Goal: Transaction & Acquisition: Purchase product/service

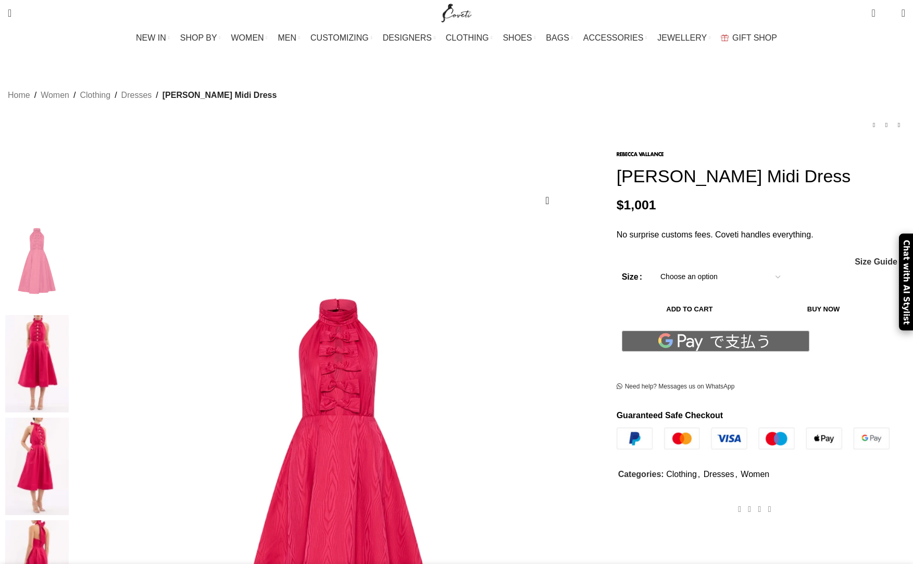
click at [653, 281] on select "Choose an option 4 UK 6 UK 8 [GEOGRAPHIC_DATA] 10 [GEOGRAPHIC_DATA] 12 [GEOGRAP…" at bounding box center [720, 277] width 135 height 22
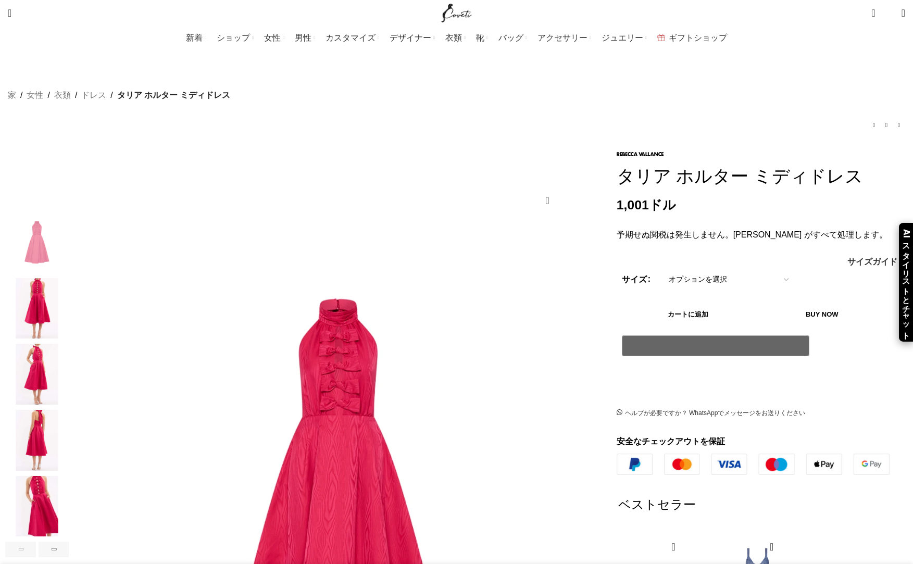
click at [661, 269] on select "オプションを選択 4 イギリス 6 イギリス 8 [GEOGRAPHIC_DATA] 10 [GEOGRAPHIC_DATA] 12 [GEOGRAPHIC_…" at bounding box center [728, 280] width 135 height 22
select select "4-[GEOGRAPHIC_DATA]"
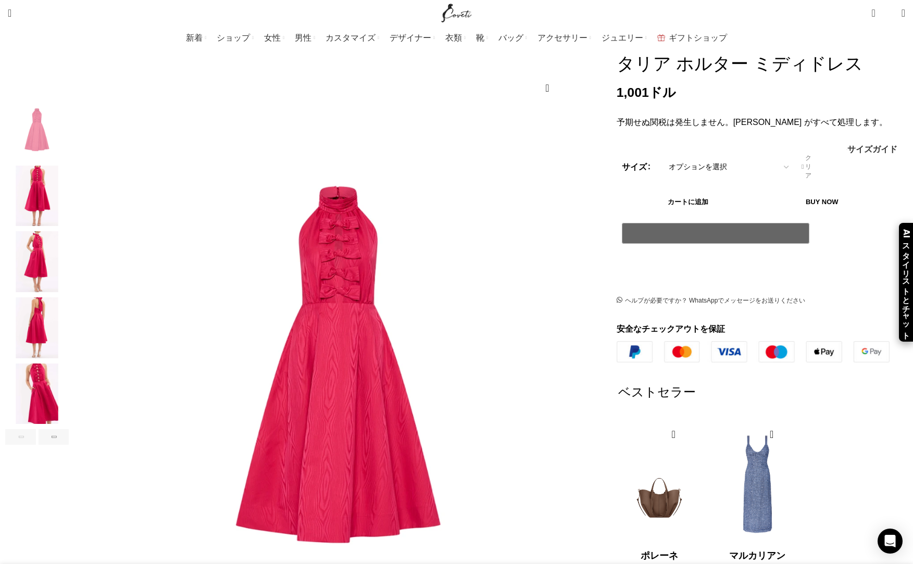
scroll to position [120, 0]
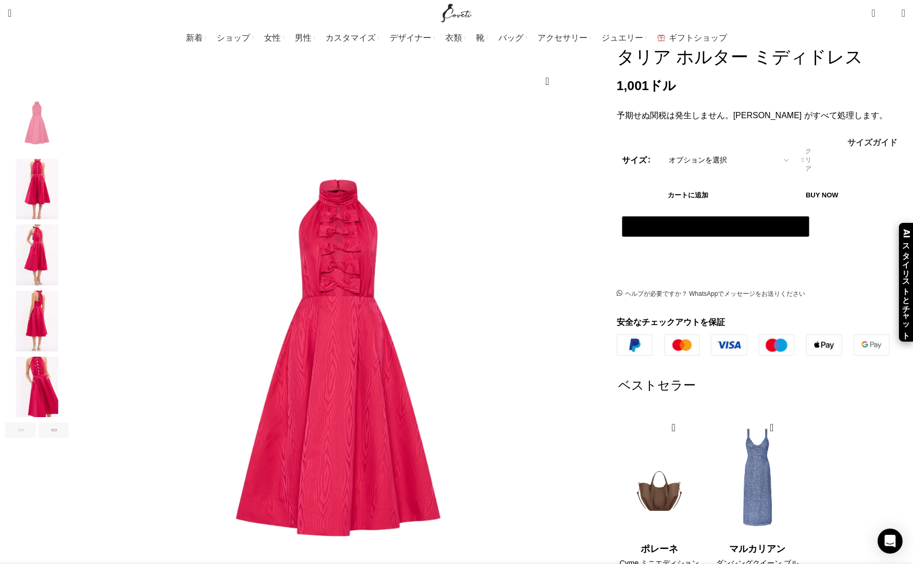
click at [661, 158] on select "オプションを選択 4 イギリス 6 イギリス 8 [GEOGRAPHIC_DATA] 10 [GEOGRAPHIC_DATA] 12 [GEOGRAPHIC_…" at bounding box center [728, 160] width 135 height 22
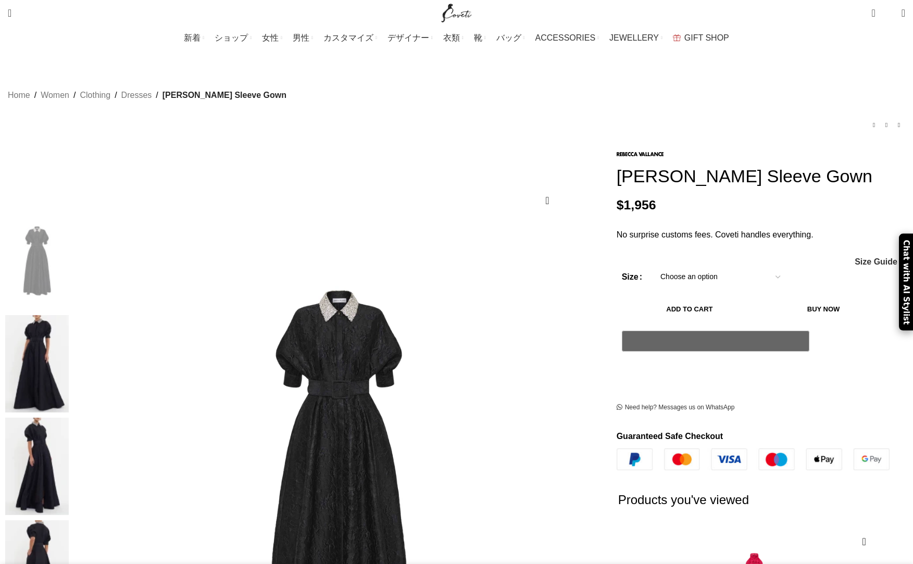
click at [653, 276] on select "Choose an option 8 UK" at bounding box center [720, 277] width 135 height 22
